Goal: Complete application form: Complete application form

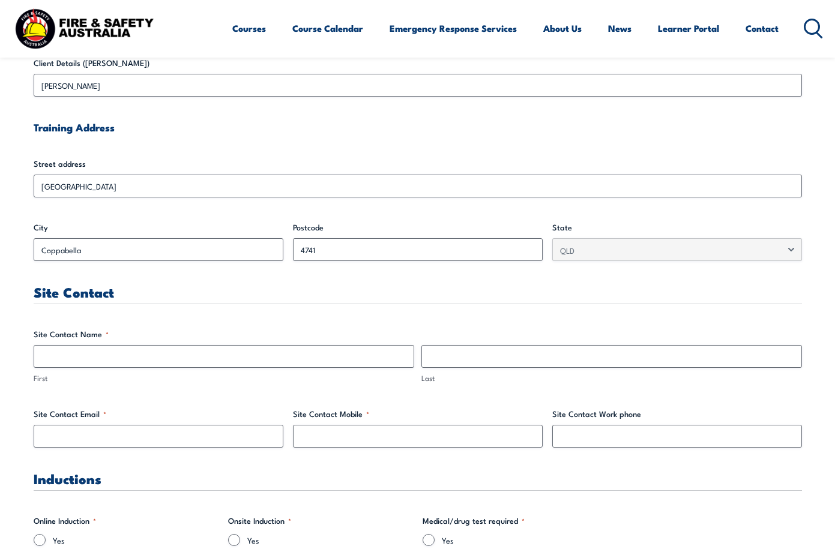
scroll to position [400, 0]
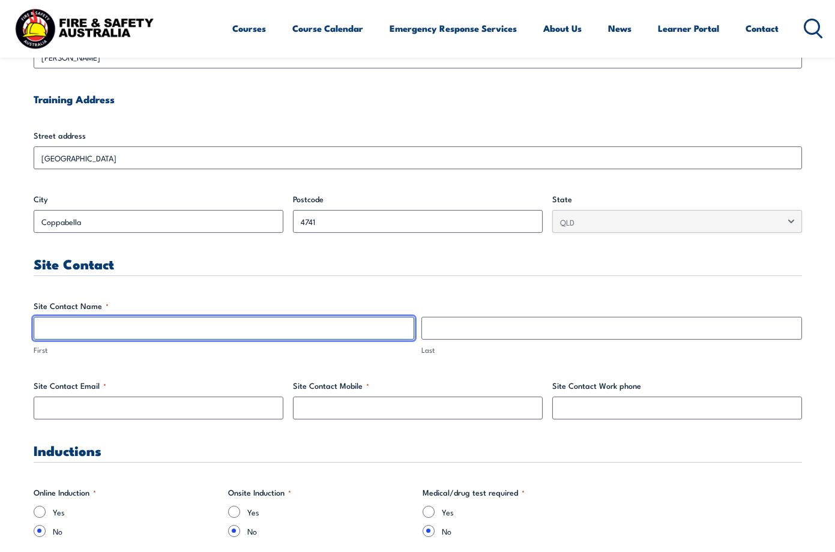
click at [59, 340] on input "First" at bounding box center [224, 328] width 380 height 23
type input "[PERSON_NAME]"
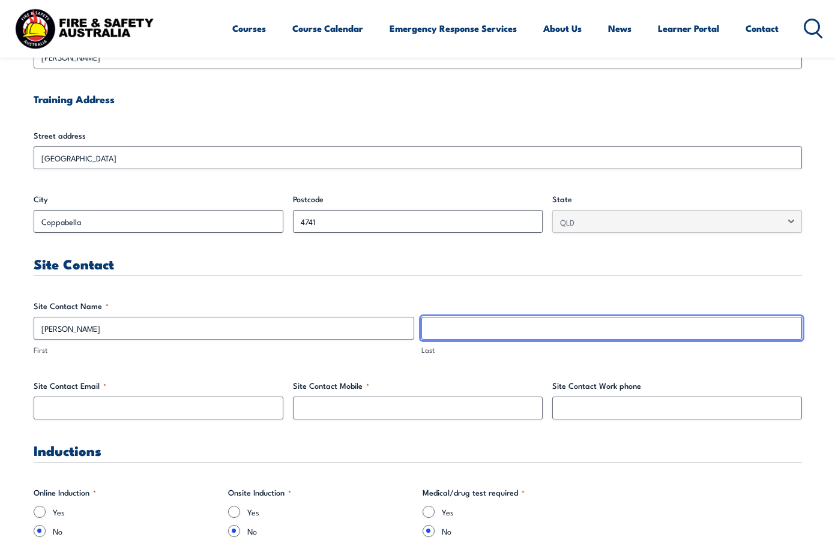
type input "King"
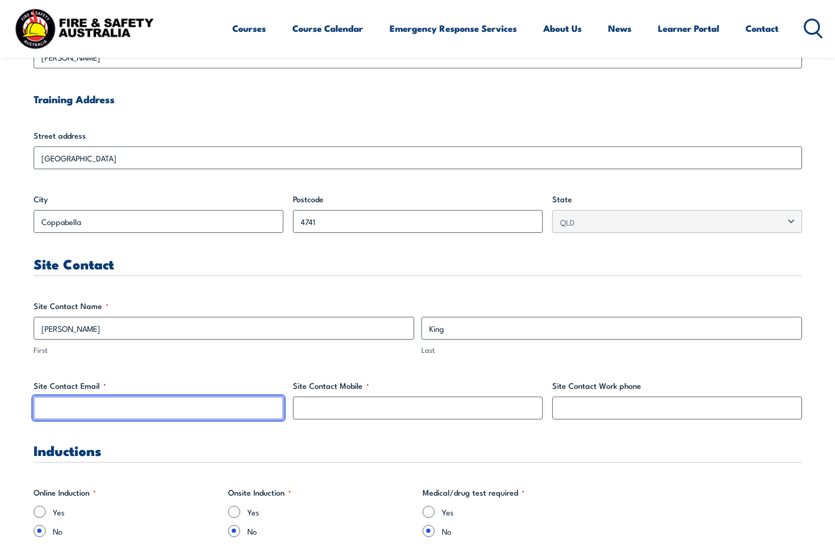
type input "[PERSON_NAME][EMAIL_ADDRESS][PERSON_NAME][DOMAIN_NAME]"
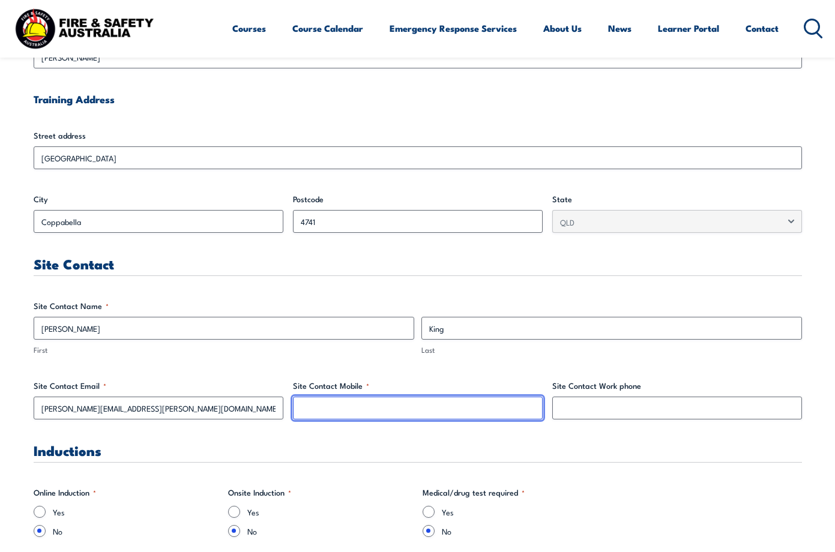
type input "0428728029"
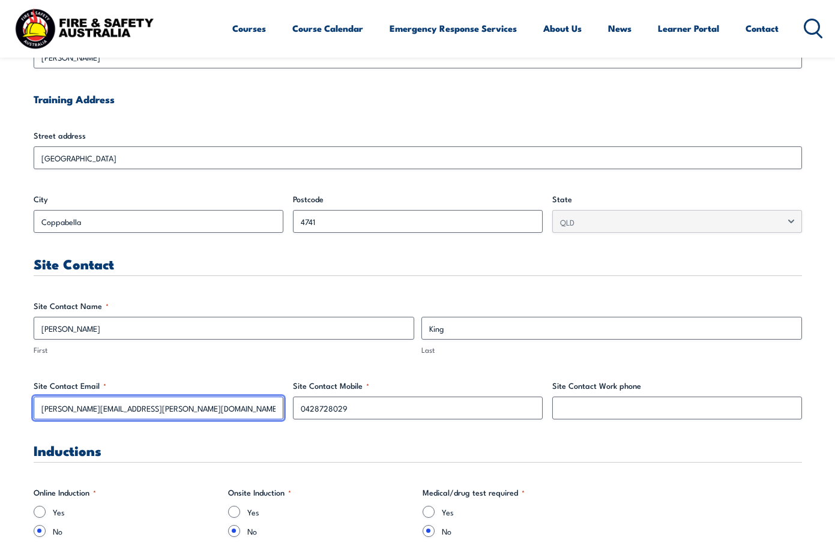
drag, startPoint x: 137, startPoint y: 444, endPoint x: 22, endPoint y: 441, distance: 114.6
drag, startPoint x: 75, startPoint y: 444, endPoint x: 20, endPoint y: 445, distance: 54.6
paste input "[EMAIL_ADDRESS][DOMAIN_NAME]"
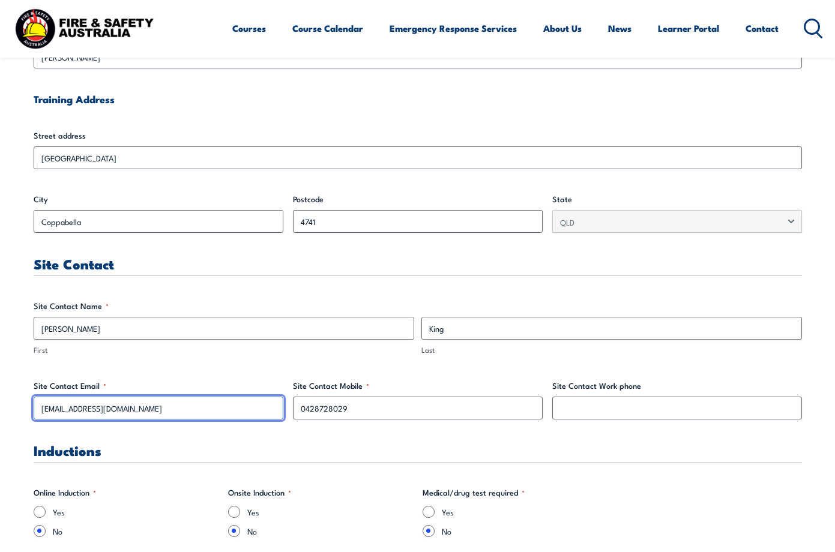
type input "[EMAIL_ADDRESS][DOMAIN_NAME]"
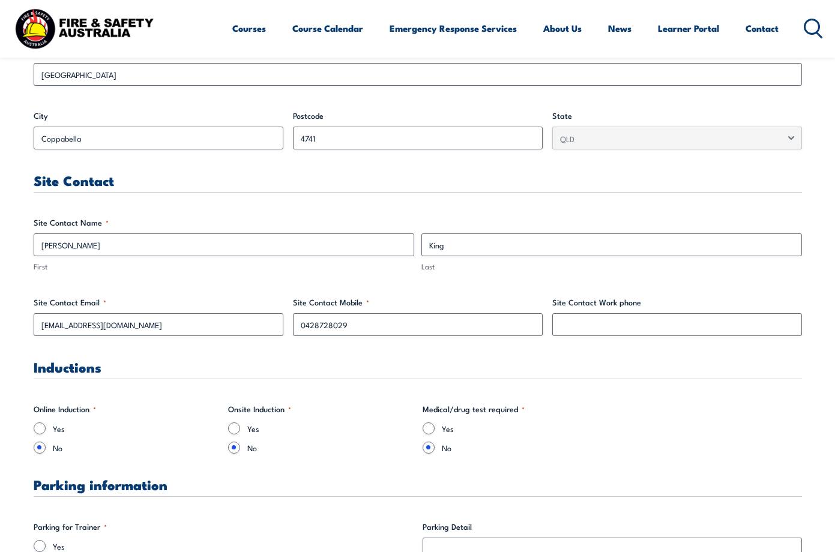
scroll to position [600, 0]
